Goal: Information Seeking & Learning: Get advice/opinions

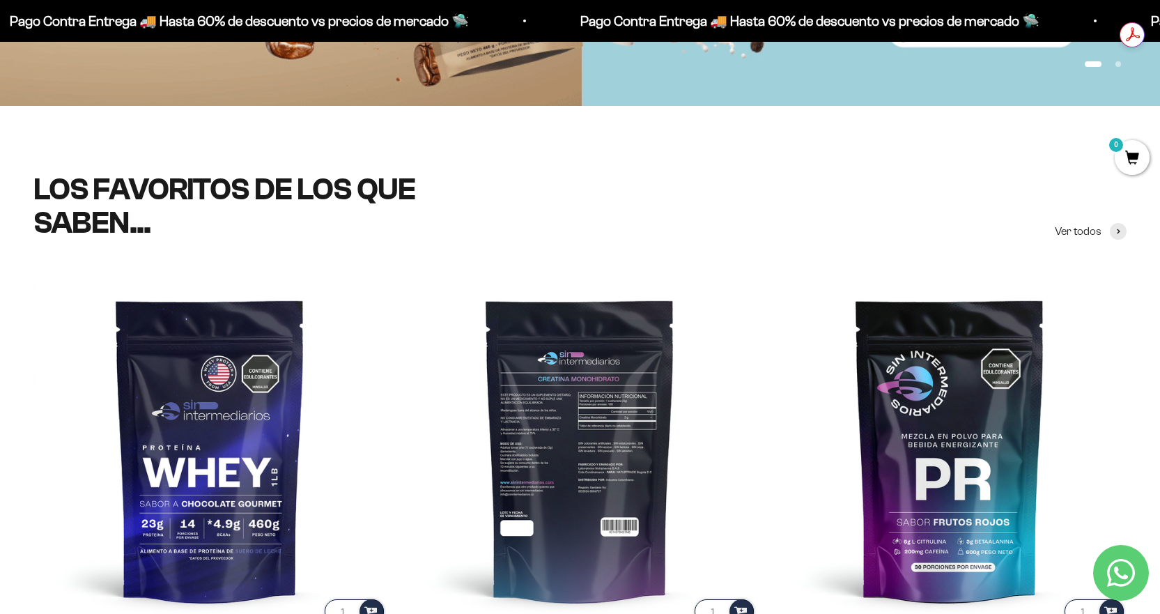
scroll to position [417, 0]
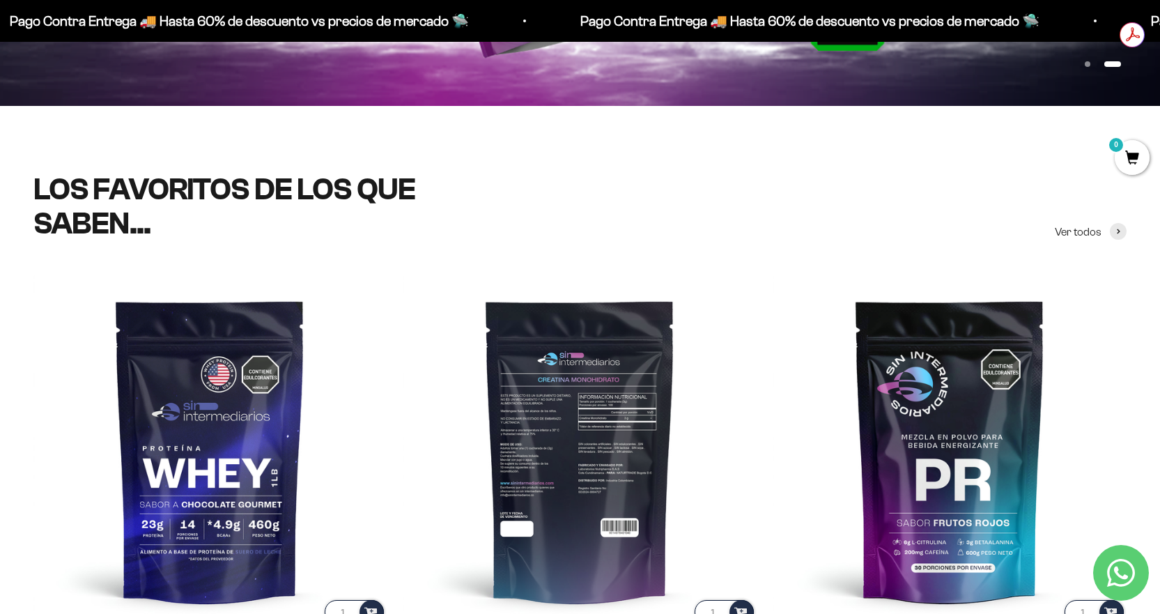
click at [574, 460] on img at bounding box center [579, 450] width 353 height 353
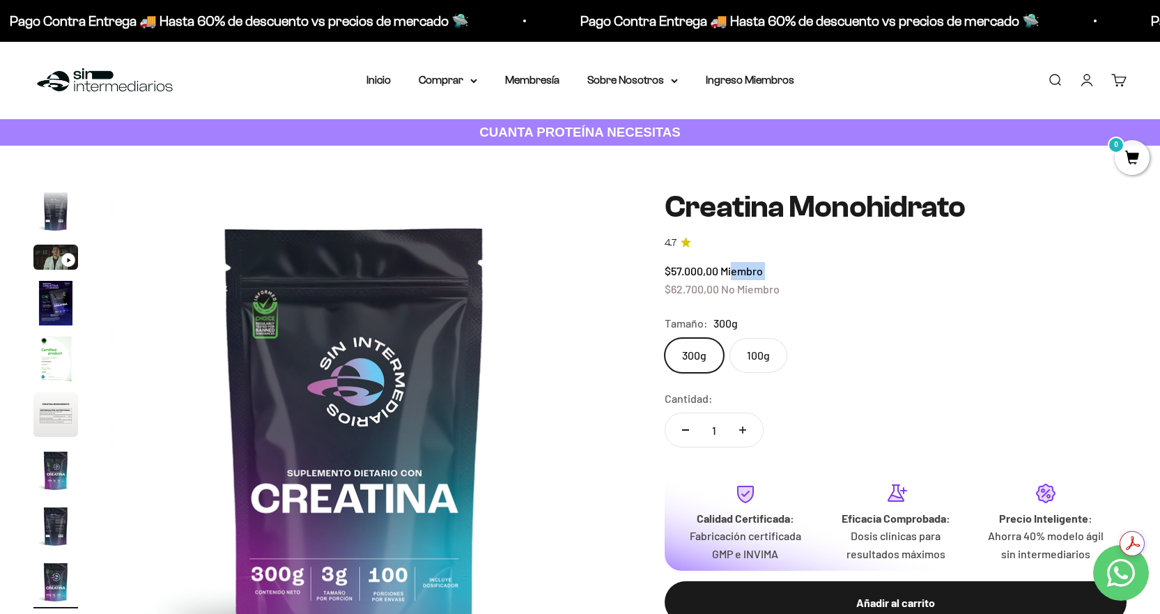
drag, startPoint x: 664, startPoint y: 287, endPoint x: 732, endPoint y: 274, distance: 69.4
click at [732, 274] on div "Zoom Ir al artículo 1 Ir al artículo 2 Ir al artículo 3 Ir al artículo 4 Ir al …" at bounding box center [579, 433] width 1093 height 486
click at [735, 274] on span "Miembro" at bounding box center [741, 270] width 42 height 13
drag, startPoint x: 721, startPoint y: 274, endPoint x: 672, endPoint y: 283, distance: 49.5
click at [671, 283] on div "$57.000,00 Miembro $62.700,00 No Miembro" at bounding box center [895, 280] width 462 height 36
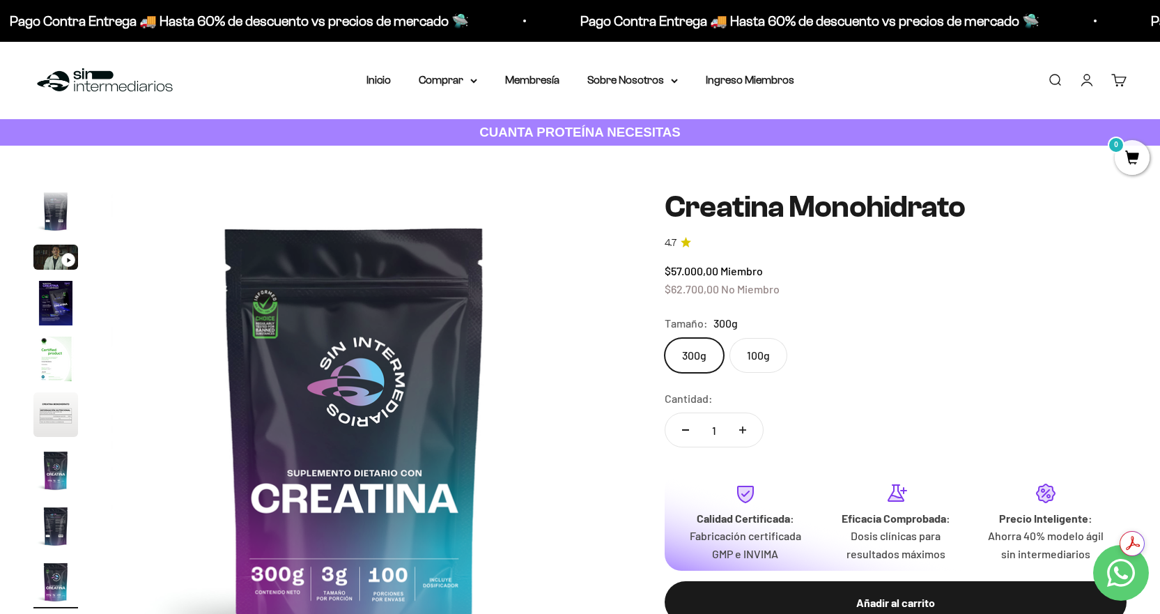
click at [693, 282] on span "$62.700,00" at bounding box center [691, 288] width 54 height 13
drag, startPoint x: 715, startPoint y: 262, endPoint x: 726, endPoint y: 261, distance: 11.9
click at [726, 262] on div "$57.000,00 Miembro $62.700,00 No Miembro" at bounding box center [895, 280] width 462 height 36
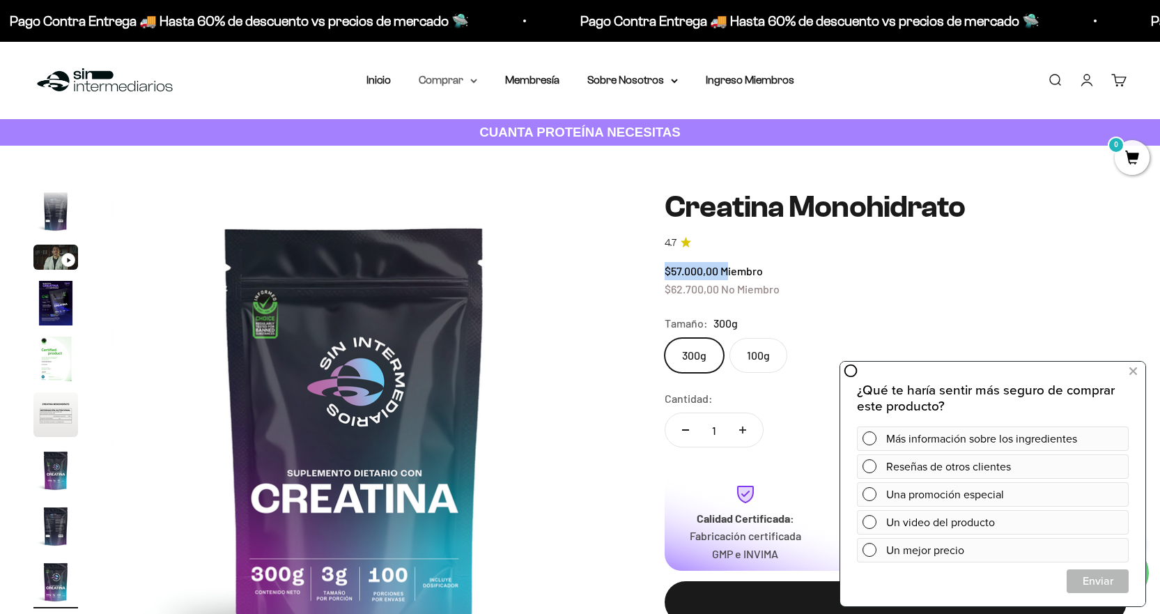
click at [475, 77] on summary "Comprar" at bounding box center [448, 80] width 59 height 18
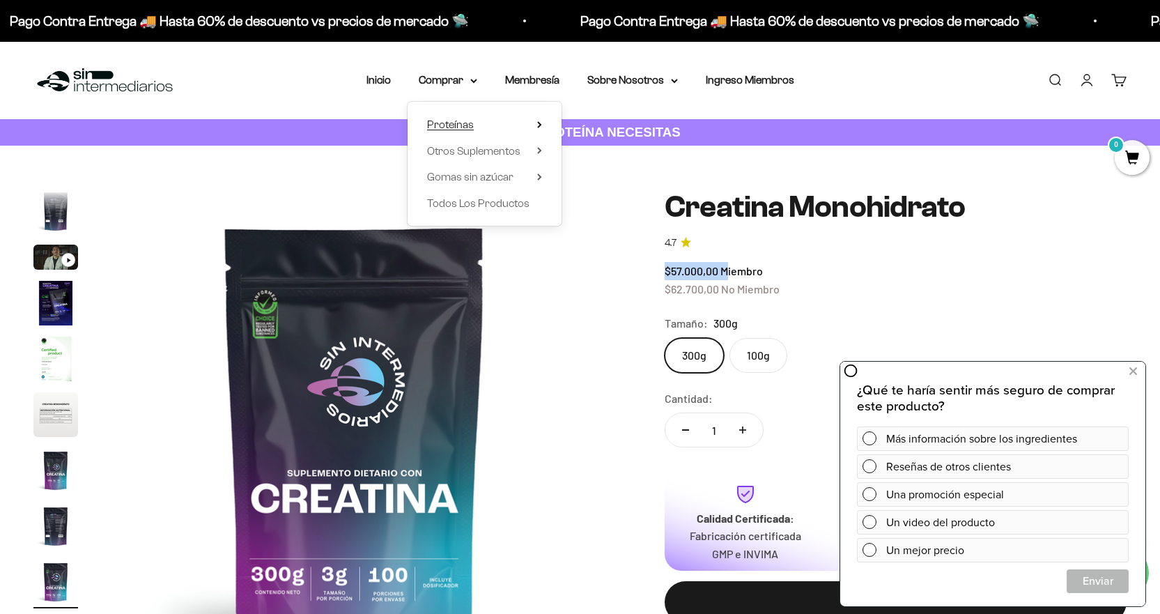
click at [456, 125] on span "Proteínas" at bounding box center [450, 124] width 47 height 12
click at [472, 125] on span "Proteínas" at bounding box center [450, 124] width 47 height 12
click at [456, 115] on div "Proteínas Ver Todos Whey Iso Vegan" at bounding box center [484, 164] width 154 height 124
click at [456, 123] on span "Proteínas" at bounding box center [450, 124] width 47 height 12
click at [428, 81] on summary "Comprar" at bounding box center [448, 80] width 59 height 18
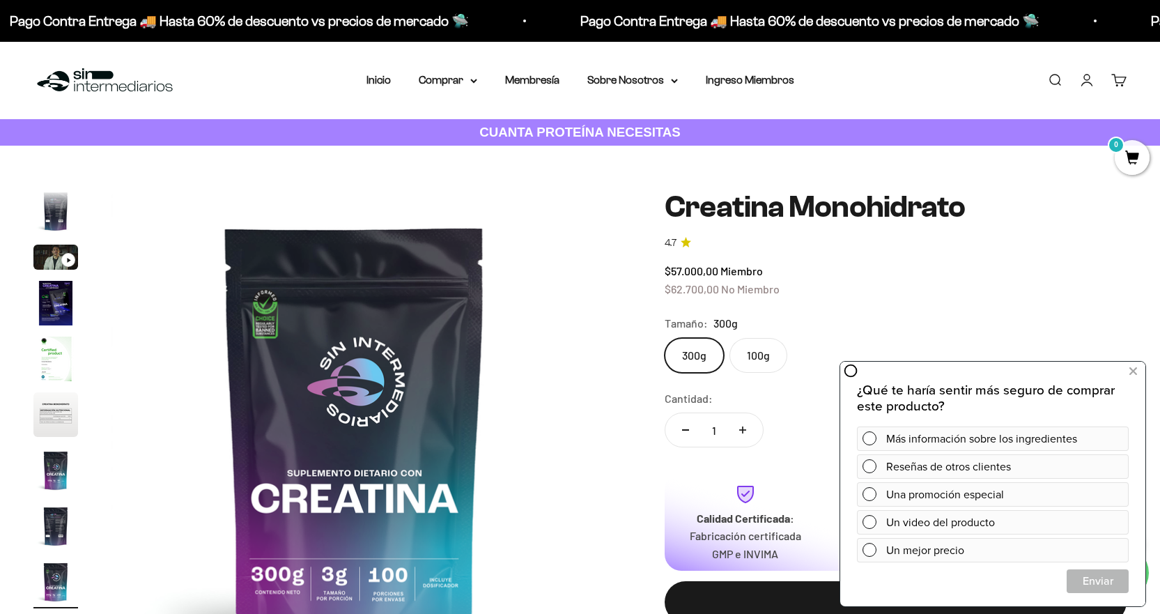
click at [437, 91] on div "Menú Buscar Inicio Comprar Proteínas Ver Todos Whey Iso Vegan Pancakes Pre-Entr…" at bounding box center [580, 80] width 1160 height 77
click at [448, 77] on summary "Comprar" at bounding box center [448, 80] width 59 height 18
click at [449, 118] on span "Proteínas" at bounding box center [450, 124] width 47 height 12
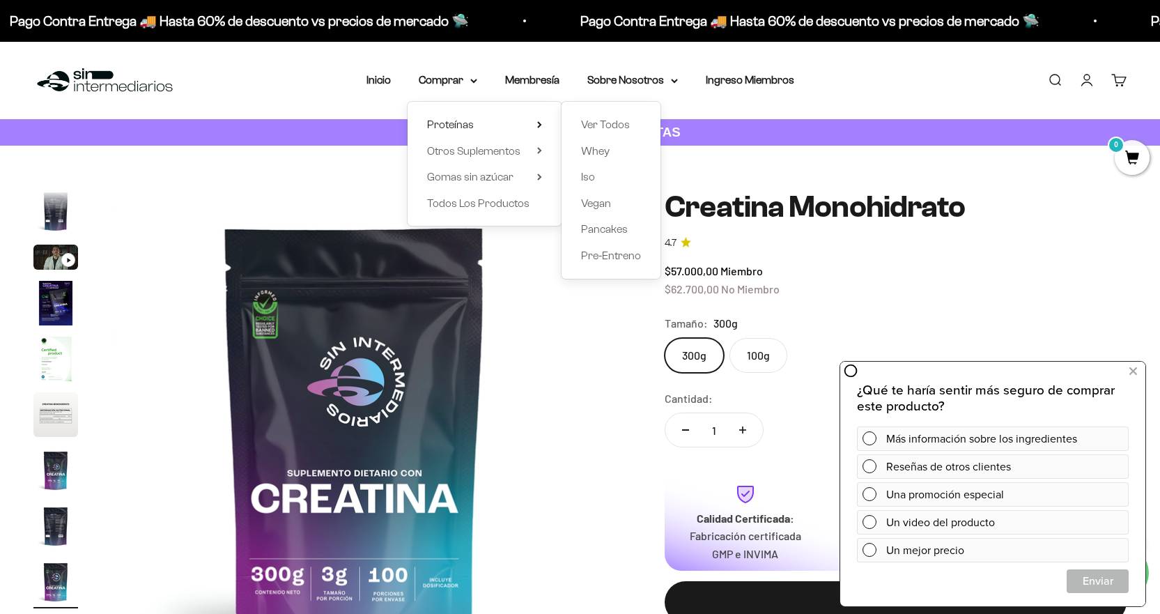
click at [580, 126] on div "Ver Todos Whey Iso Vegan Pancakes Pre-Entreno" at bounding box center [610, 190] width 99 height 177
click at [591, 122] on span "Ver Todos" at bounding box center [605, 124] width 49 height 12
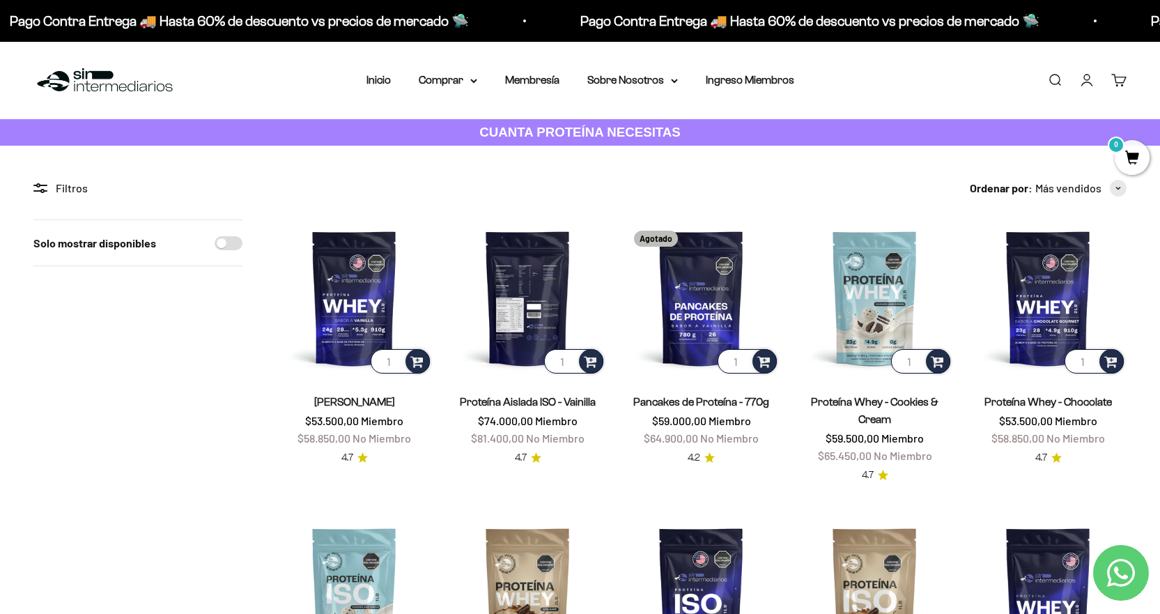
click at [523, 300] on img at bounding box center [527, 297] width 157 height 157
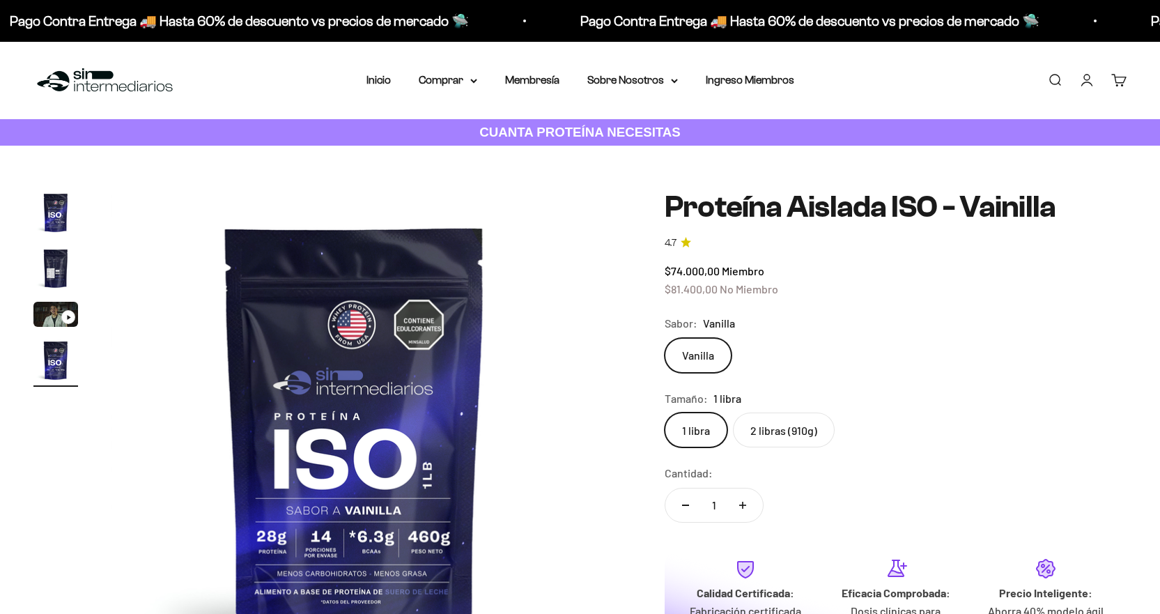
scroll to position [0, 1509]
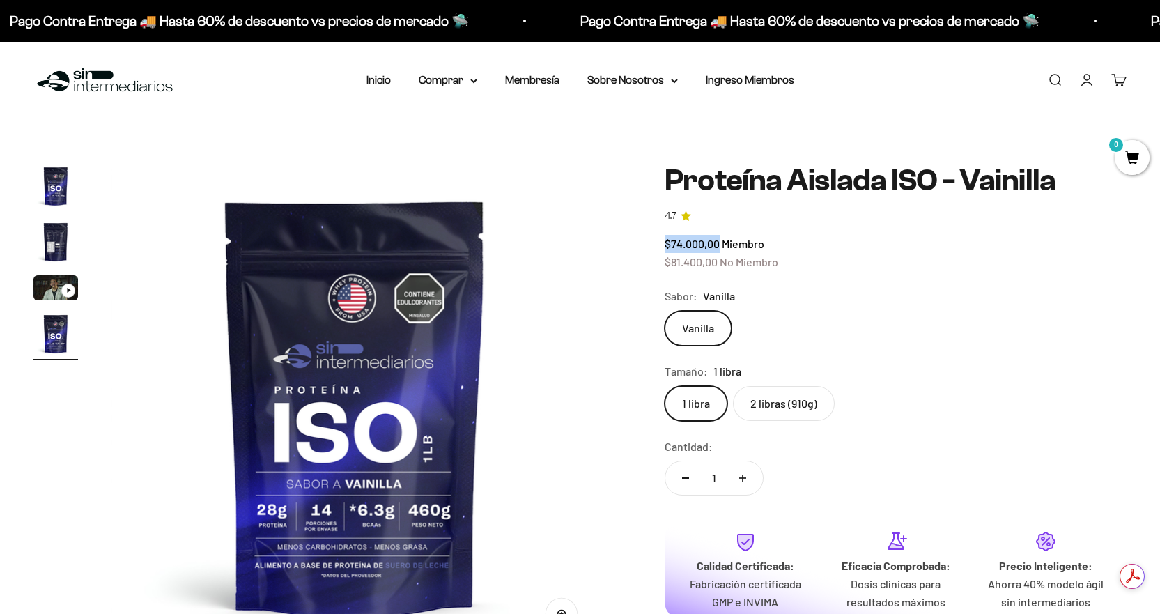
drag, startPoint x: 653, startPoint y: 243, endPoint x: 718, endPoint y: 239, distance: 65.6
click at [718, 239] on div "Zoom Ir al artículo 1 Ir al artículo 2 Ir al artículo 3 Ir al artículo 4 Proteí…" at bounding box center [579, 453] width 1093 height 578
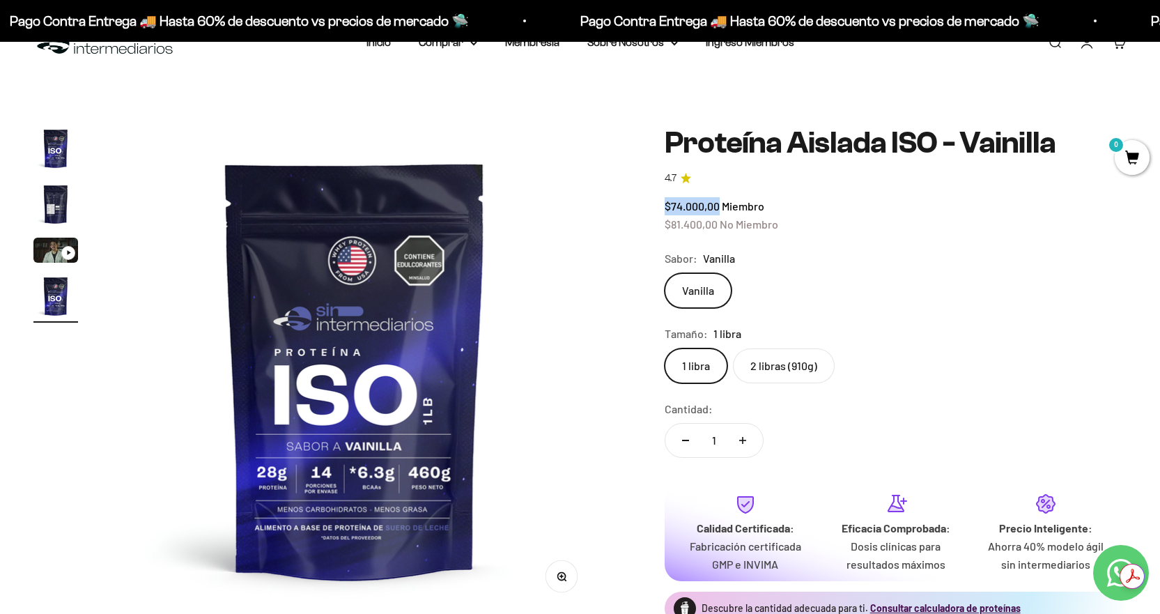
scroll to position [70, 0]
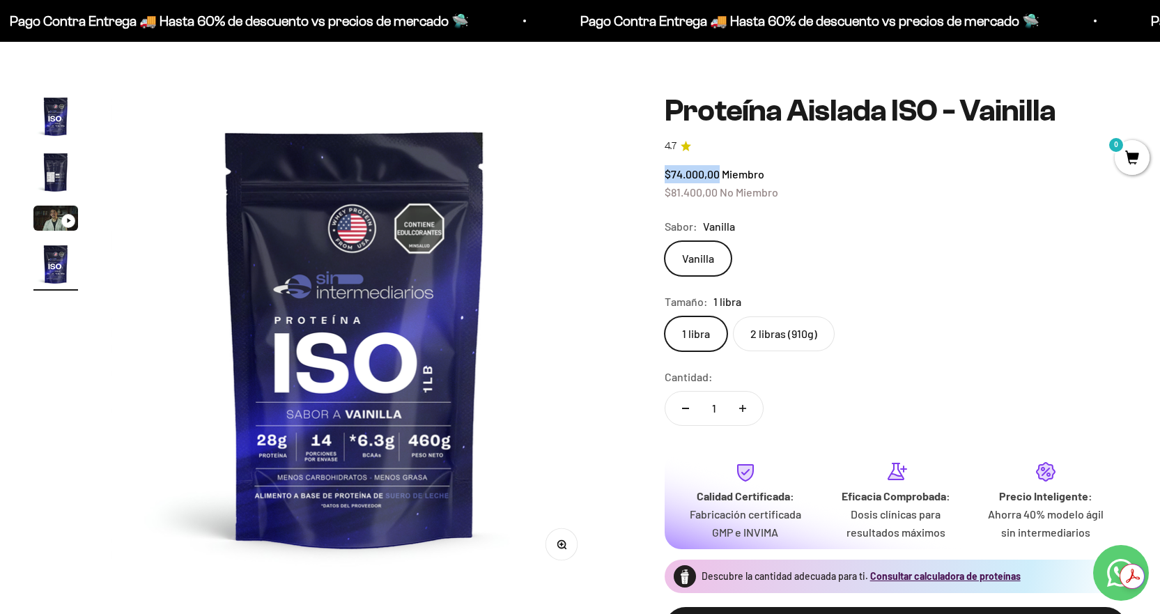
click at [322, 414] on img at bounding box center [354, 337] width 486 height 486
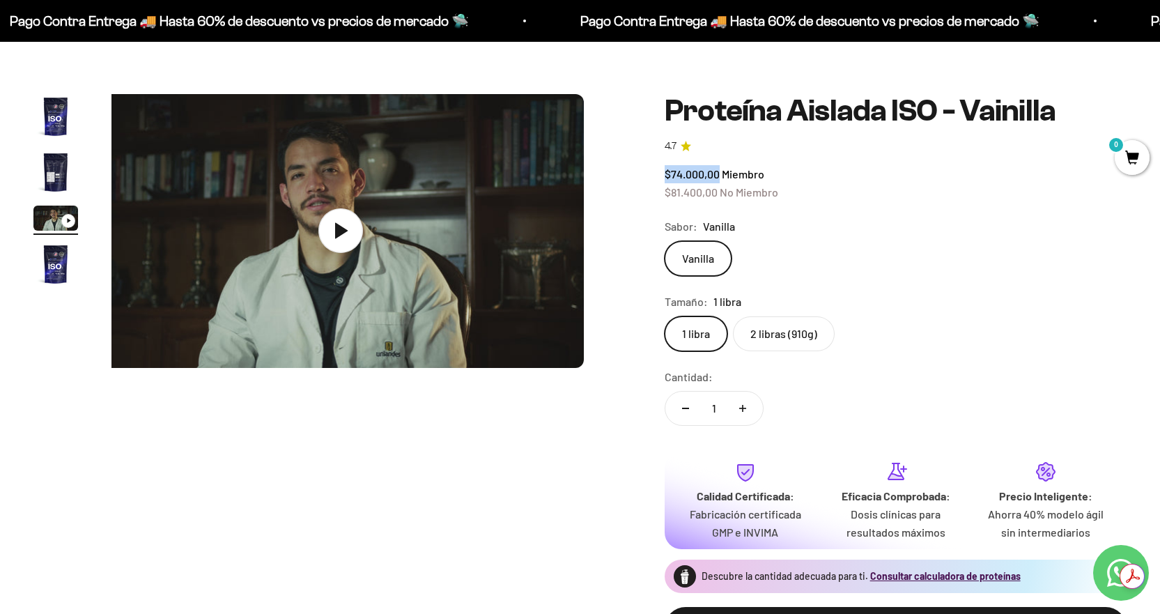
scroll to position [0, 1006]
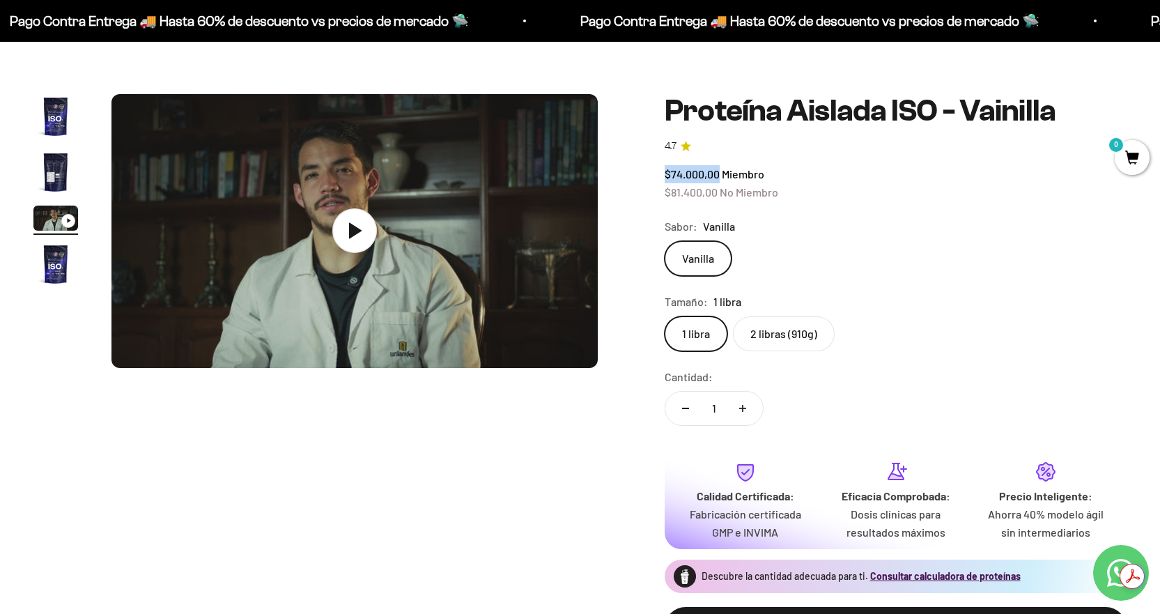
click at [49, 125] on img "Ir al artículo 1" at bounding box center [55, 116] width 45 height 45
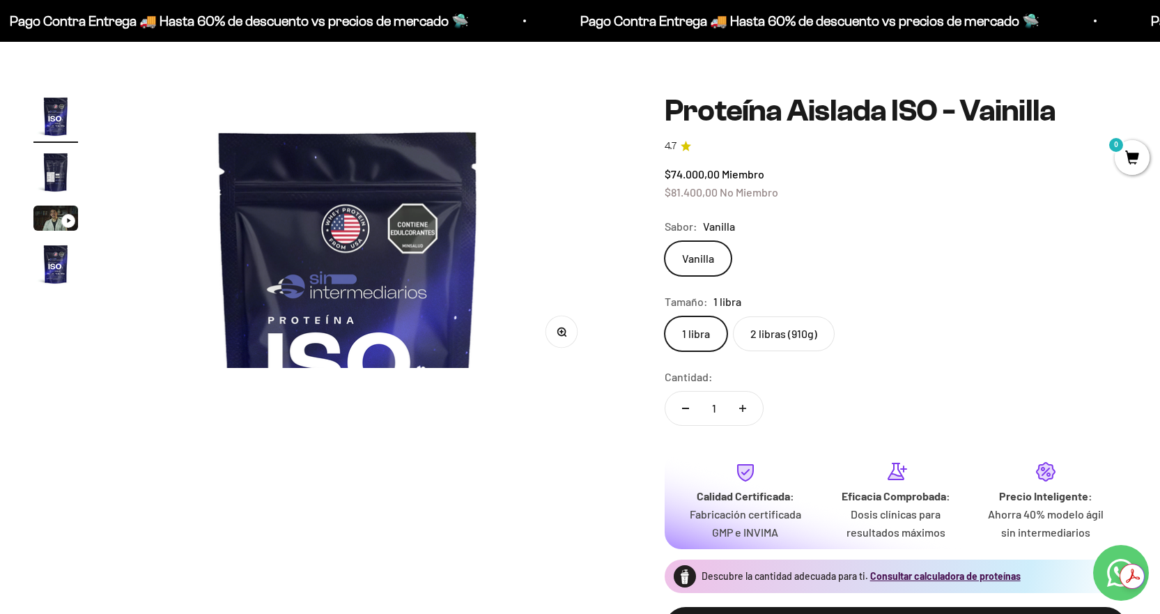
scroll to position [0, 0]
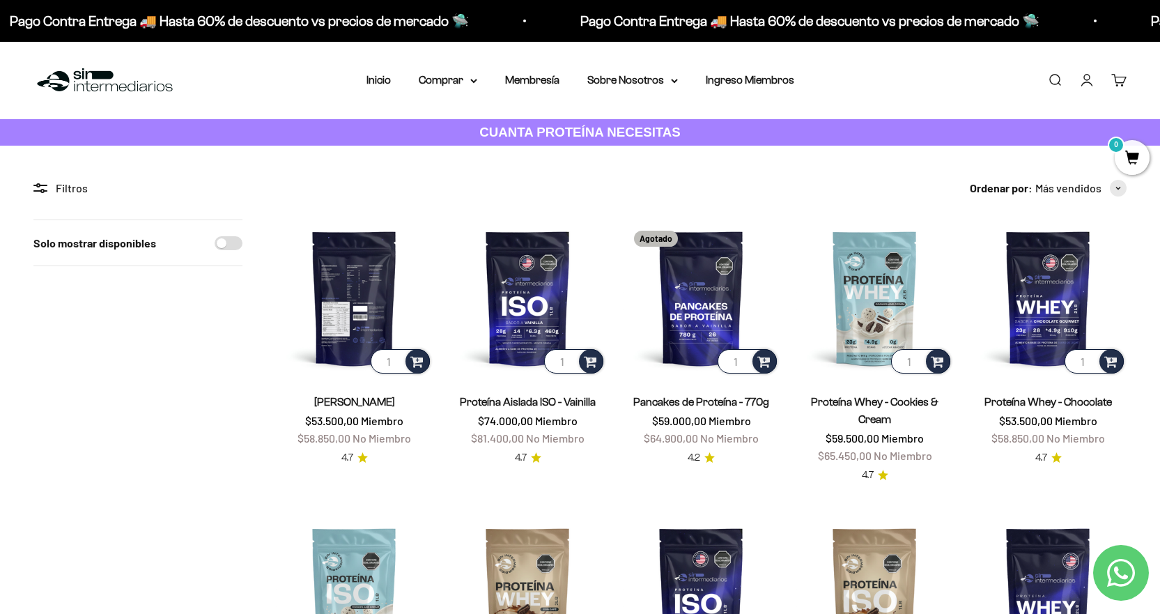
click at [362, 309] on img at bounding box center [354, 297] width 157 height 157
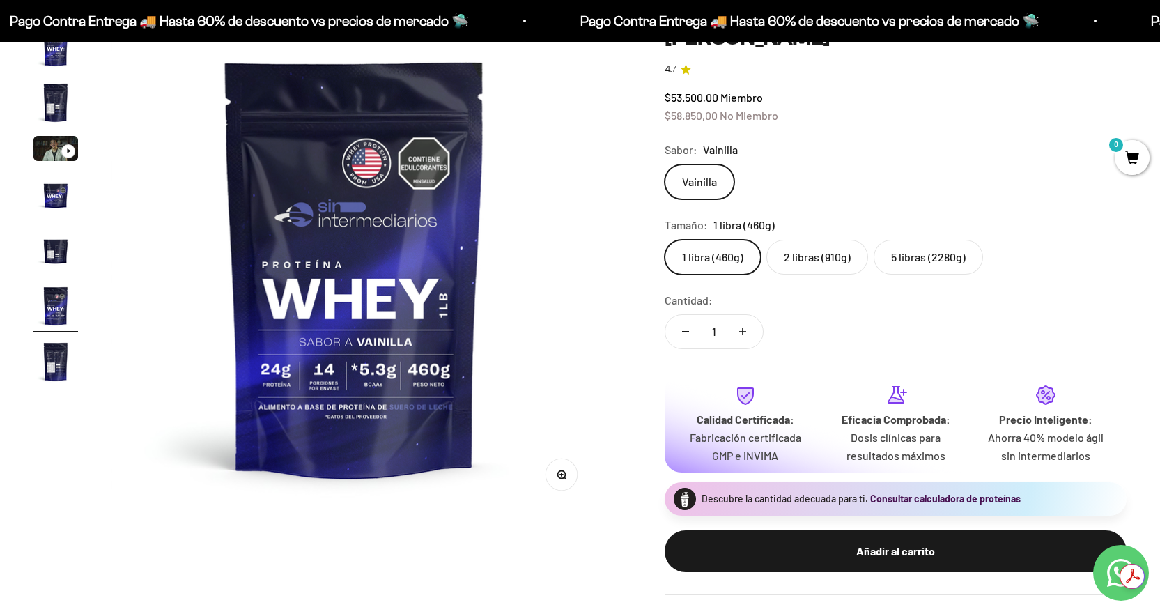
click at [910, 501] on button "Consultar calculadora de proteínas" at bounding box center [945, 499] width 150 height 14
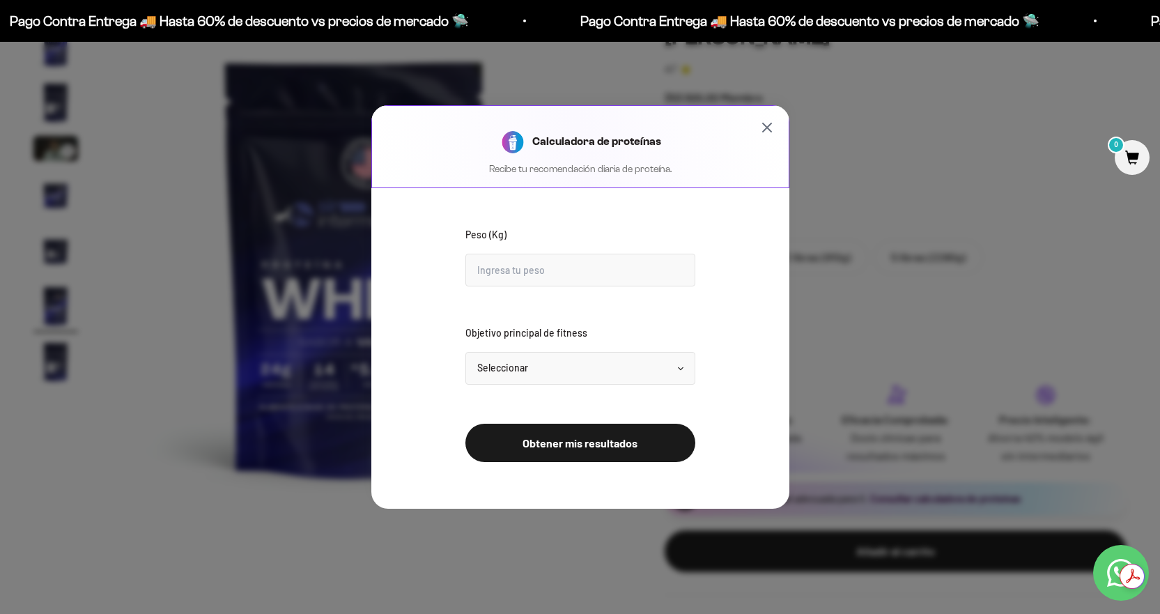
scroll to position [0, 2544]
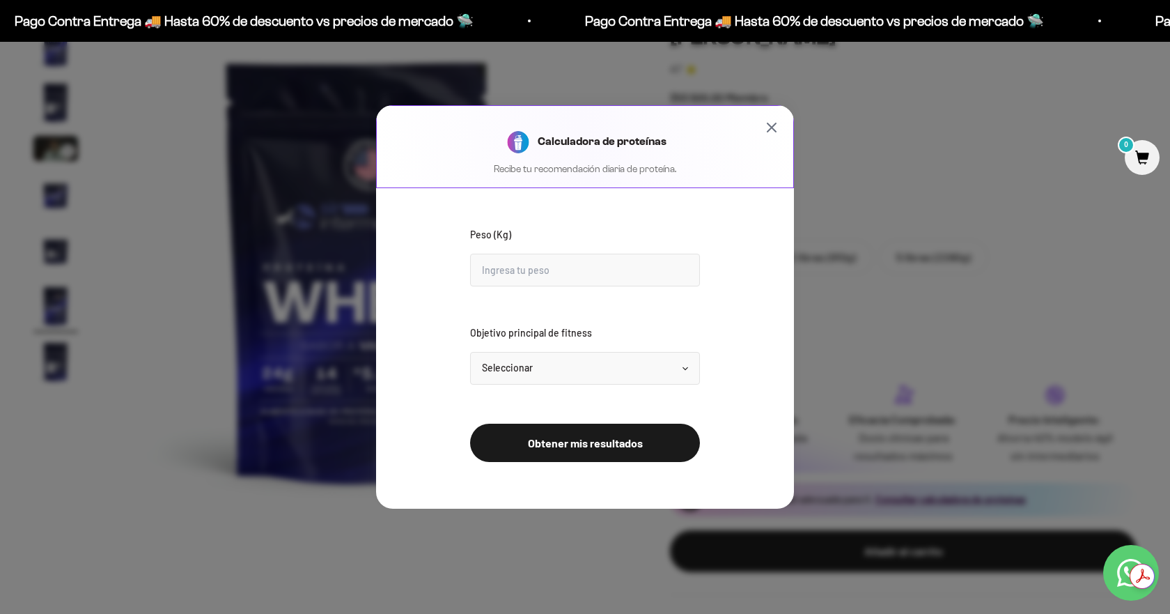
click at [664, 289] on form "Peso (Kg) Objetivo principal de fitness Seleccionar Mantener peso Perder grasa …" at bounding box center [585, 333] width 418 height 290
click at [664, 279] on input "Peso (Kg)" at bounding box center [585, 270] width 230 height 33
type input "72"
click at [683, 359] on select "Seleccionar Mantener peso Perder grasa Ganar músculo" at bounding box center [585, 368] width 230 height 33
select select "lose"
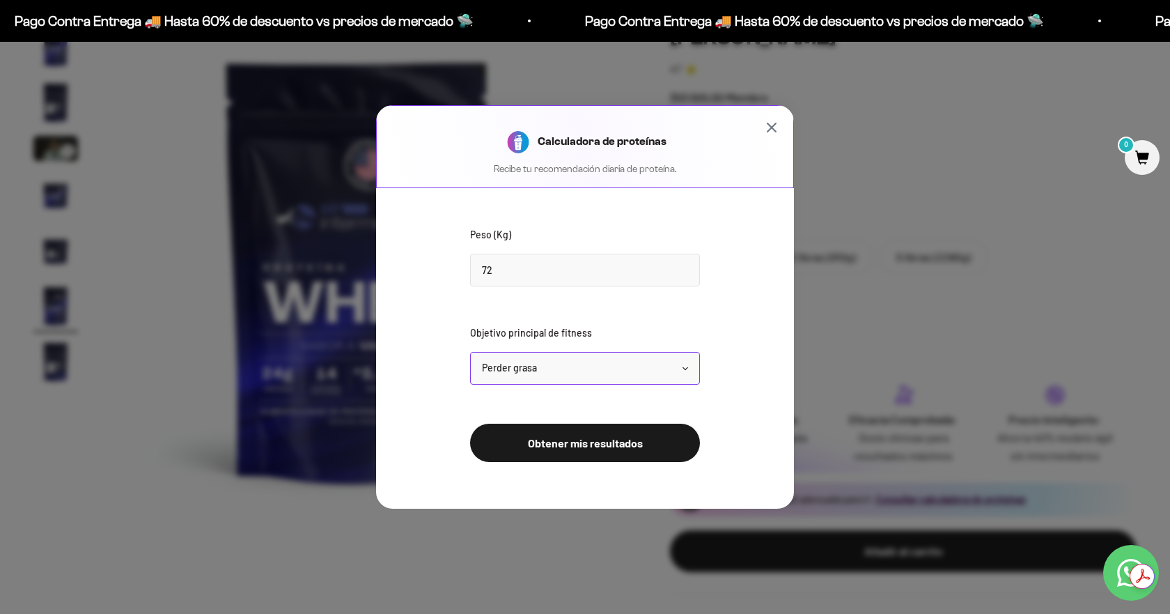
click at [470, 352] on select "Seleccionar Mantener peso Perder grasa Ganar músculo" at bounding box center [585, 368] width 230 height 33
click at [553, 439] on button "Obtener mis resultados" at bounding box center [585, 442] width 230 height 38
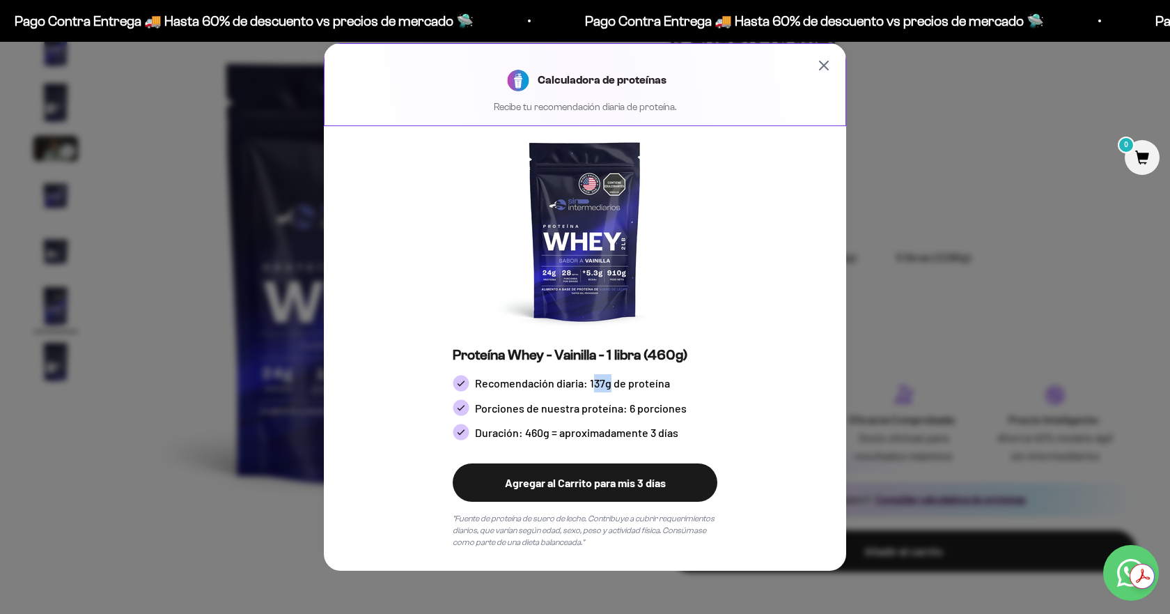
drag, startPoint x: 593, startPoint y: 387, endPoint x: 612, endPoint y: 382, distance: 18.9
click at [612, 382] on span "Recomendación diaria: 137g de proteína" at bounding box center [572, 383] width 195 height 18
click at [600, 385] on span "Recomendación diaria: 137g de proteína" at bounding box center [572, 383] width 195 height 18
click at [827, 72] on icon "Cerrar calculadora" at bounding box center [824, 65] width 17 height 17
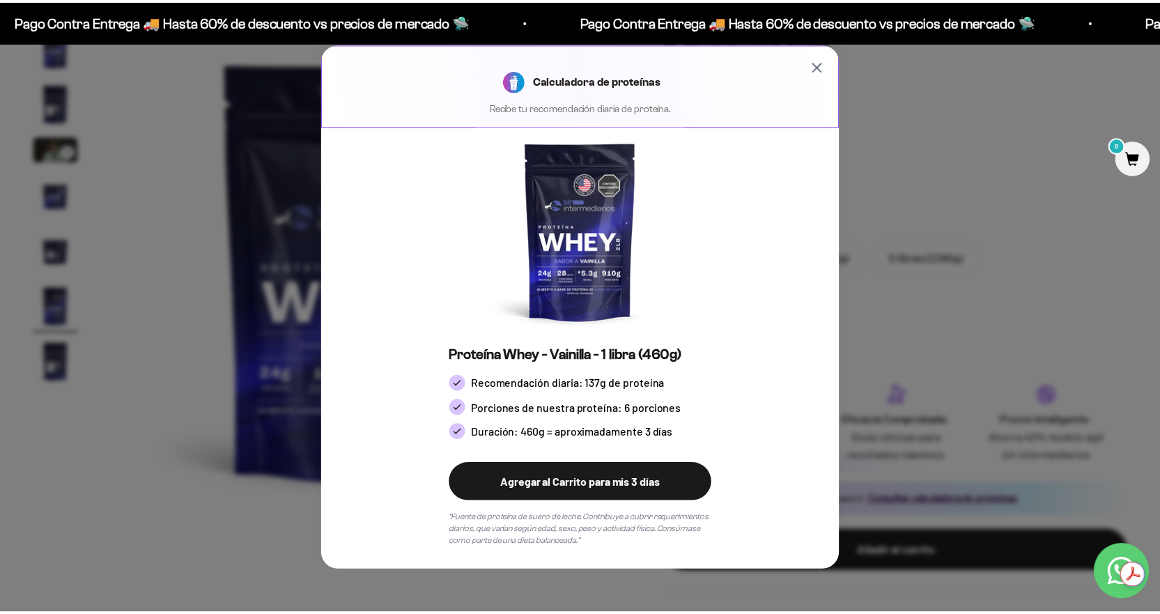
scroll to position [0, 2515]
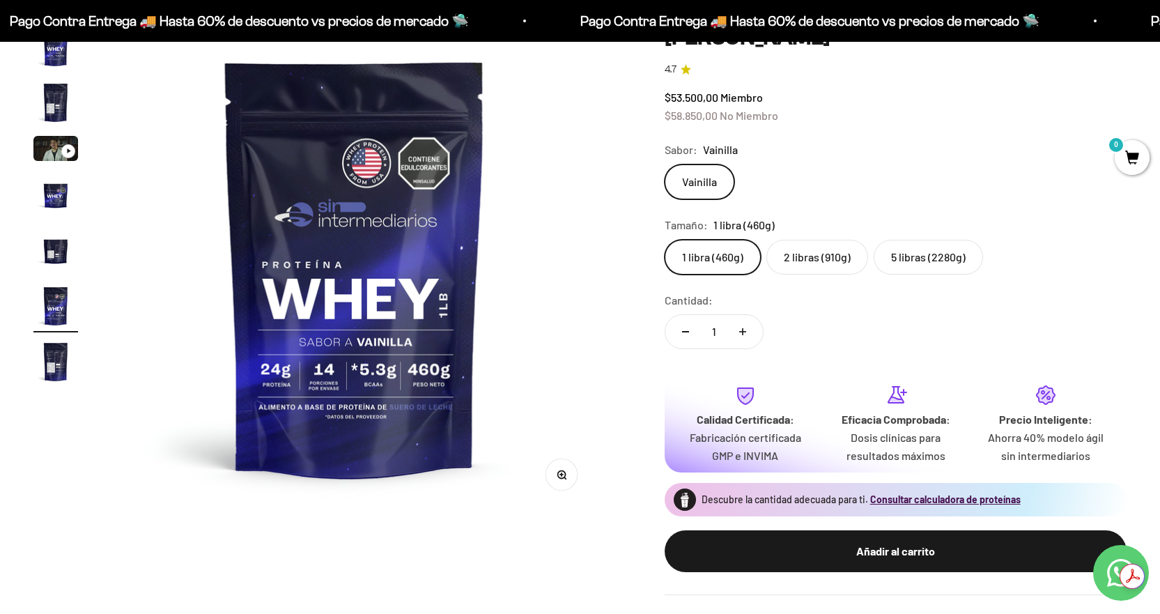
click at [344, 324] on img at bounding box center [354, 267] width 486 height 486
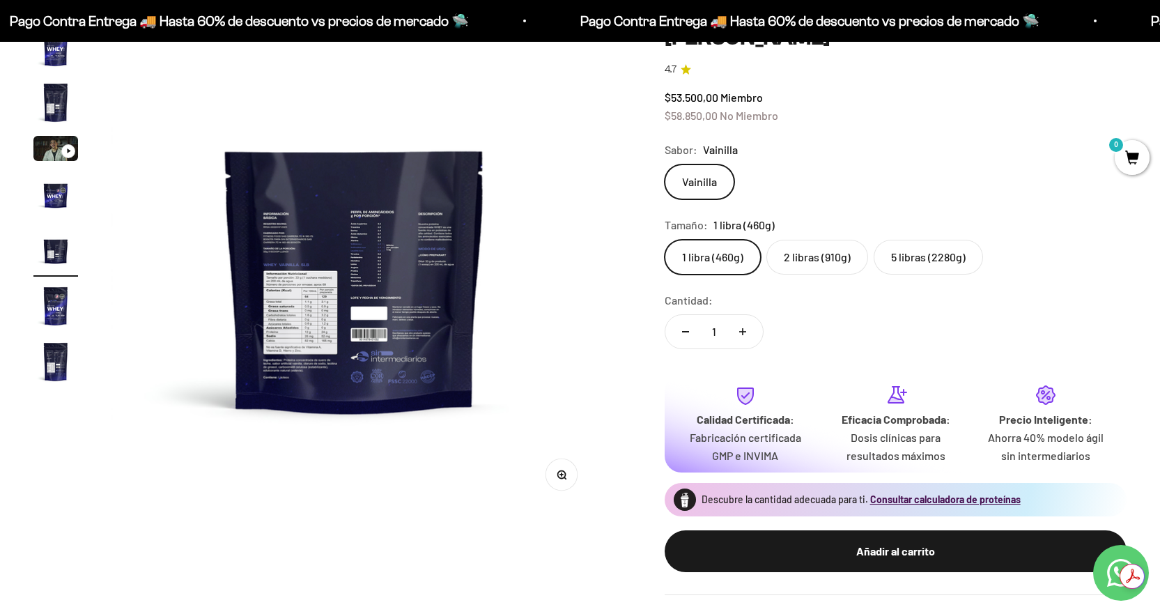
click at [344, 324] on img at bounding box center [354, 267] width 486 height 486
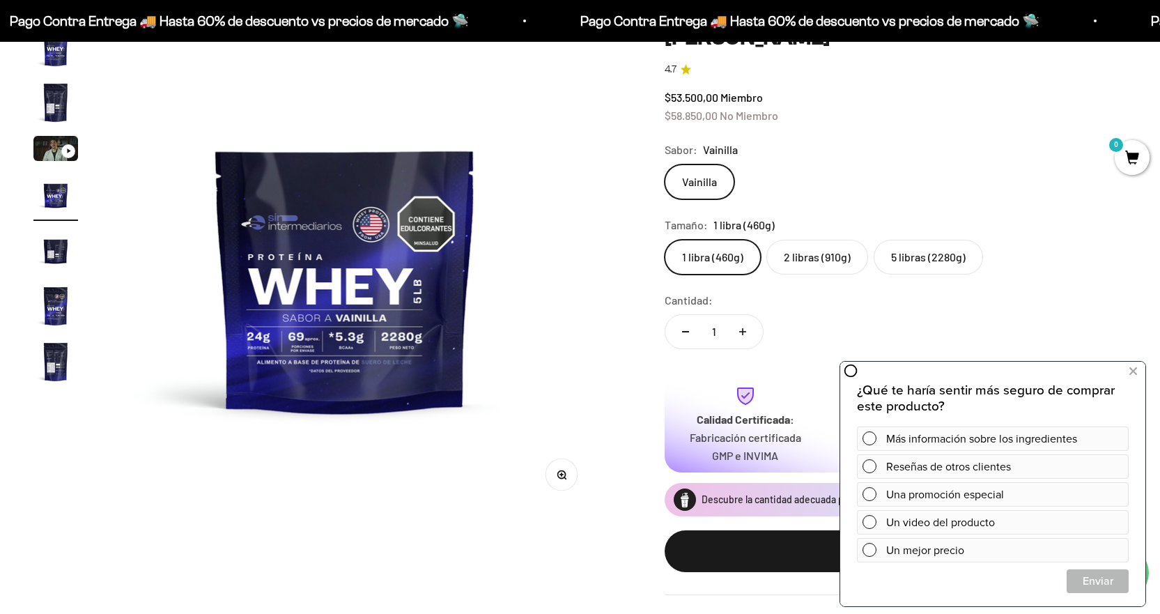
scroll to position [0, 1509]
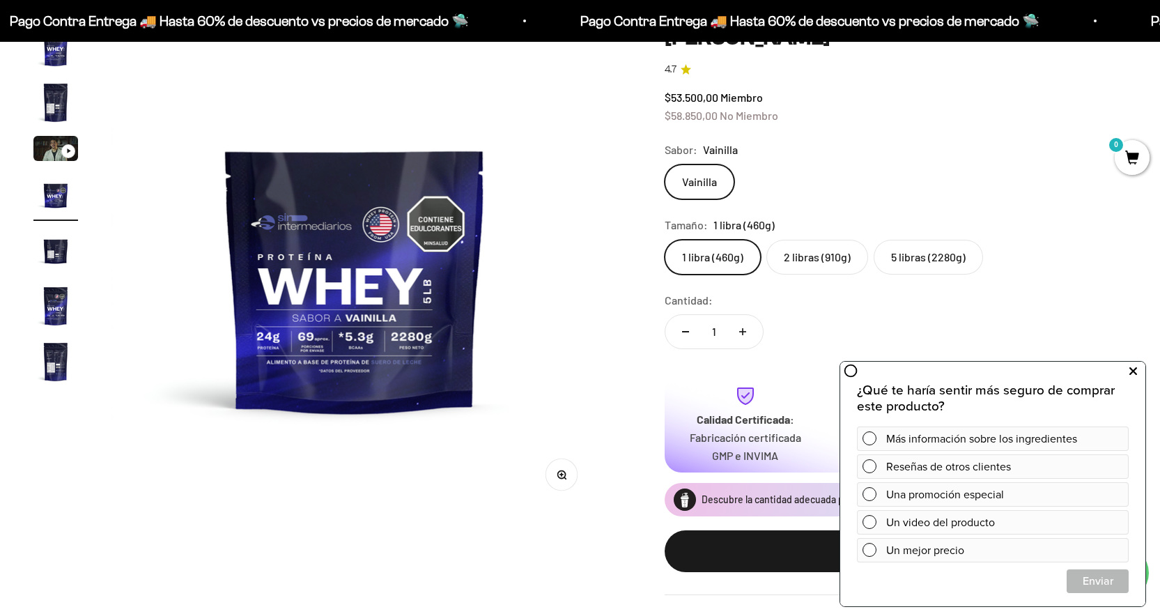
click at [1137, 371] on button at bounding box center [1132, 371] width 25 height 22
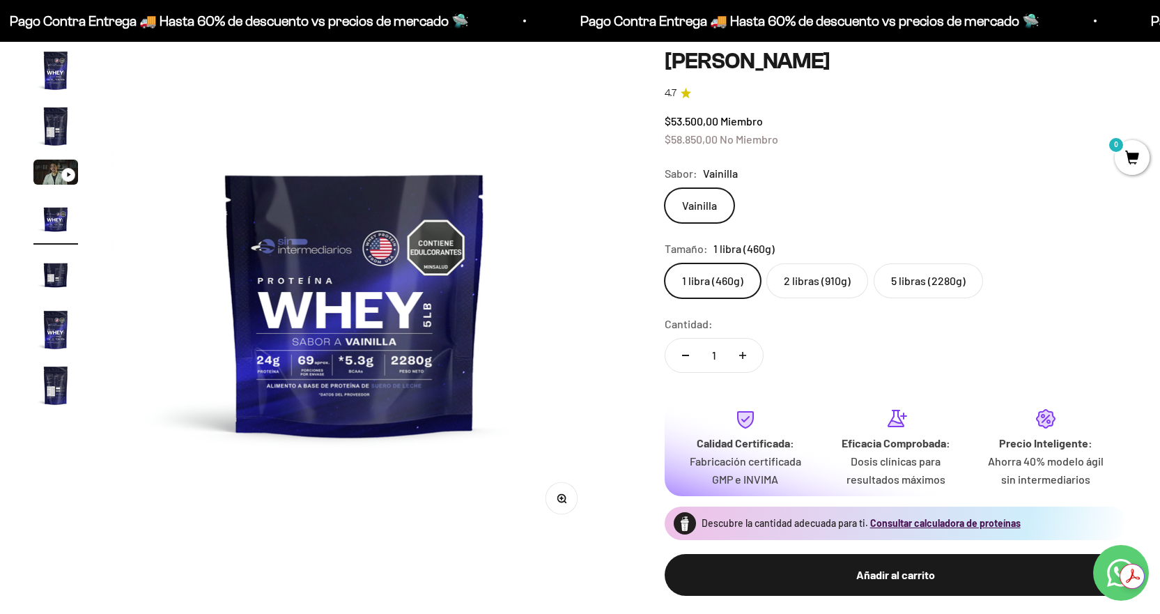
scroll to position [0, 0]
